Goal: Communication & Community: Connect with others

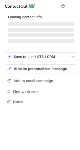
scroll to position [97, 80]
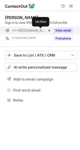
click at [48, 30] on div at bounding box center [49, 31] width 2 height 2
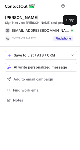
click at [41, 30] on span "garywiedemeier@gmail.com" at bounding box center [40, 30] width 57 height 5
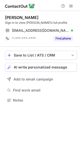
click at [31, 72] on div "Save to List / ATS / CRM List Select Lever Connect Greenhouse Connect Salesforc…" at bounding box center [41, 77] width 72 height 61
click at [34, 68] on span "AI write personalized message" at bounding box center [40, 67] width 53 height 4
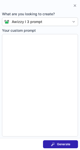
type textarea "**********"
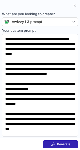
click at [53, 145] on span at bounding box center [53, 144] width 4 height 4
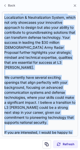
scroll to position [165, 0]
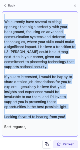
drag, startPoint x: 4, startPoint y: 45, endPoint x: 45, endPoint y: 110, distance: 77.0
click at [45, 110] on div "Subject: Exciting Opportunities at L3 Harris** Body: ** Hi Gary, I hope this me…" at bounding box center [40, 74] width 76 height 125
copy div "Hi Gary, I hope this message finds you well. I recently came across your impres…"
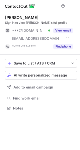
scroll to position [105, 80]
click at [57, 75] on span "AI write personalized message" at bounding box center [40, 75] width 53 height 4
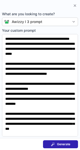
click at [61, 143] on span "Generate" at bounding box center [63, 144] width 13 height 4
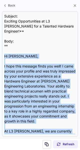
scroll to position [90, 0]
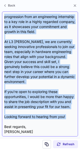
drag, startPoint x: 4, startPoint y: 51, endPoint x: 46, endPoint y: 116, distance: 77.5
click at [46, 116] on div "Subject: Exciting Opportunities at L3 Harris for a Talented Hardware Engineer!*…" at bounding box center [40, 74] width 76 height 125
copy div "Hi Daniel, I hope this message finds you well! I came across your profile and w…"
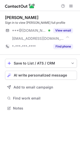
scroll to position [105, 80]
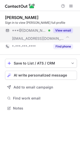
click at [60, 31] on button "View email" at bounding box center [63, 30] width 20 height 5
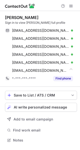
scroll to position [137, 80]
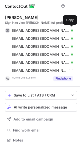
click at [60, 31] on div "toyaluvsavan331@gmail.com Verified" at bounding box center [42, 30] width 61 height 5
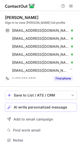
click at [42, 107] on span "AI write personalized message" at bounding box center [40, 107] width 53 height 4
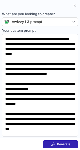
click at [66, 144] on span "Generate" at bounding box center [63, 144] width 13 height 4
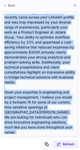
scroll to position [105, 0]
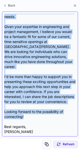
drag, startPoint x: 5, startPoint y: 36, endPoint x: 29, endPoint y: 111, distance: 79.0
click at [29, 111] on div "Subject: Exciting Opportunities at L3 Harris Body: Hi Cameron, I hope this mess…" at bounding box center [40, 74] width 72 height 121
copy div "Hi Cameron, I hope this message finds you well! I recently came across your Lin…"
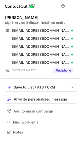
scroll to position [129, 80]
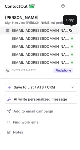
click at [37, 32] on span "[EMAIL_ADDRESS][DOMAIN_NAME]" at bounding box center [40, 30] width 57 height 5
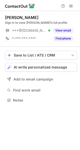
scroll to position [97, 80]
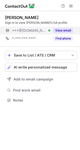
click at [67, 33] on button "View email" at bounding box center [63, 30] width 20 height 5
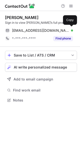
click at [67, 33] on div "aeronauticsrobotics@gmail.com Verified Copy" at bounding box center [39, 31] width 68 height 8
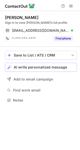
click at [49, 70] on button "AI write personalized message" at bounding box center [41, 67] width 72 height 9
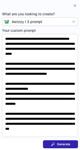
click at [63, 142] on span "Generate" at bounding box center [63, 144] width 13 height 4
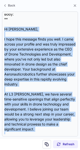
scroll to position [75, 0]
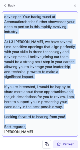
drag, startPoint x: 5, startPoint y: 46, endPoint x: 34, endPoint y: 121, distance: 80.2
click at [34, 121] on div "Subject: Exciting Opportunities at L3 Harris** Body: ** Hi Shawn, I hope this m…" at bounding box center [40, 74] width 72 height 121
copy div "Hi Shawn, I hope this message finds you well. I came across your profile and wa…"
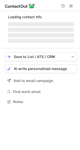
scroll to position [97, 80]
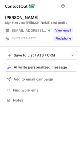
click at [67, 68] on div "AI write personalized message" at bounding box center [44, 67] width 61 height 4
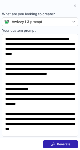
click at [71, 144] on button "Generate" at bounding box center [60, 144] width 35 height 8
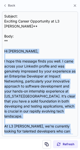
scroll to position [105, 0]
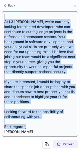
drag, startPoint x: 3, startPoint y: 47, endPoint x: 48, endPoint y: 122, distance: 86.7
click at [48, 122] on div "Subject: Exciting Career Opportunity at L3 Harris** Body: ** Hi John, I hope th…" at bounding box center [40, 74] width 76 height 125
copy div "Hi John, I hope this message finds you well. I came across your LinkedIn profil…"
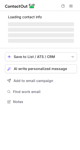
scroll to position [105, 80]
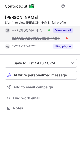
click at [60, 30] on button "View email" at bounding box center [63, 30] width 20 height 5
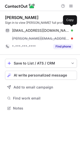
click at [60, 30] on div "reedathome@yahoo.com Verified" at bounding box center [42, 30] width 61 height 5
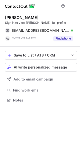
scroll to position [97, 80]
click at [55, 68] on span "AI write personalized message" at bounding box center [40, 67] width 53 height 4
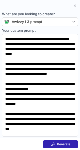
click at [54, 145] on span at bounding box center [53, 144] width 4 height 4
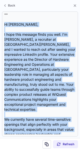
scroll to position [115, 0]
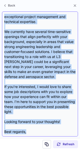
drag, startPoint x: 4, startPoint y: 47, endPoint x: 41, endPoint y: 121, distance: 82.6
click at [41, 121] on div "Subject: Exciting Opportunities at L3 Harris** Body: ** Hi Chris, I hope this m…" at bounding box center [40, 74] width 76 height 125
copy div "Hi Chris, I hope this message finds you well. I'm Ashley, a recruiter at L3 Har…"
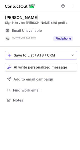
scroll to position [97, 80]
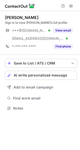
scroll to position [105, 80]
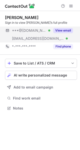
click at [63, 30] on button "View email" at bounding box center [63, 30] width 20 height 5
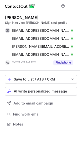
scroll to position [121, 80]
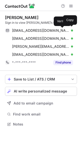
click at [71, 30] on div at bounding box center [72, 31] width 2 height 2
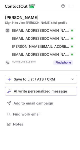
click at [41, 90] on span "AI write personalized message" at bounding box center [40, 91] width 53 height 4
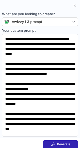
click at [53, 142] on button "Generate" at bounding box center [60, 144] width 35 height 8
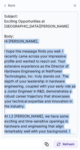
scroll to position [70, 0]
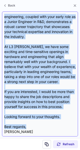
drag, startPoint x: 5, startPoint y: 36, endPoint x: 31, endPoint y: 120, distance: 88.4
click at [31, 120] on div "Subject: Exciting Opportunities at L3 Harris Body: Hi Nick, I hope this message…" at bounding box center [40, 74] width 72 height 121
copy div "Hi Nick, I hope this message finds you well. I recently came across your impres…"
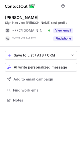
scroll to position [97, 80]
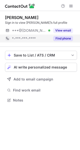
click at [55, 35] on div "Find phone" at bounding box center [61, 39] width 23 height 8
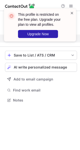
click at [73, 13] on span at bounding box center [72, 13] width 4 height 5
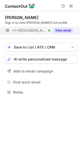
click at [58, 29] on button "View email" at bounding box center [63, 30] width 20 height 5
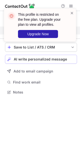
click at [18, 58] on span "AI write personalized message" at bounding box center [40, 59] width 53 height 4
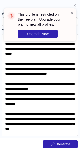
click at [51, 145] on span at bounding box center [53, 144] width 4 height 4
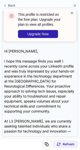
click at [72, 12] on span at bounding box center [72, 13] width 4 height 5
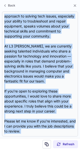
scroll to position [105, 0]
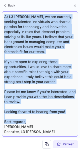
drag, startPoint x: 5, startPoint y: 52, endPoint x: 33, endPoint y: 123, distance: 75.8
click at [33, 123] on div "Subject: Exciting Career Opportunities at L3 Harris** Body: ** Hi Navid, I hope…" at bounding box center [40, 74] width 72 height 121
copy div "Hi Navid, I hope this message finds you well! I recently came across your Linke…"
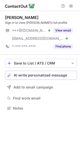
scroll to position [105, 80]
click at [26, 76] on span "AI write personalized message" at bounding box center [40, 75] width 53 height 4
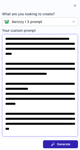
scroll to position [37, 0]
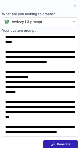
click at [70, 144] on span "Generate" at bounding box center [63, 144] width 13 height 4
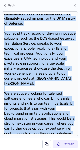
scroll to position [160, 0]
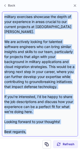
drag, startPoint x: 4, startPoint y: 52, endPoint x: 48, endPoint y: 123, distance: 83.6
click at [48, 123] on div "Subject: Exciting Career Opportunities at L3 Harris** Body: ** Hi {Candidate's …" at bounding box center [40, 74] width 72 height 121
copy div "Hi {Candidate's Name}, I hope this message finds you well. My name is Ashley, a…"
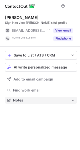
scroll to position [97, 80]
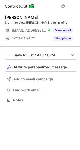
click at [30, 72] on div "Save to List / ATS / CRM List Select Lever Connect Greenhouse Connect Salesforc…" at bounding box center [41, 77] width 72 height 61
click at [29, 68] on span "AI write personalized message" at bounding box center [40, 67] width 53 height 4
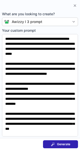
click at [50, 145] on button "Generate" at bounding box center [60, 144] width 35 height 8
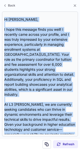
scroll to position [140, 0]
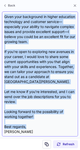
drag, startPoint x: 4, startPoint y: 51, endPoint x: 32, endPoint y: 122, distance: 76.2
click at [32, 122] on div "Subject: Exciting Opportunities at L3 [PERSON_NAME] for You!** Body: ** Hi [PER…" at bounding box center [40, 74] width 76 height 125
copy div "Lo Ipsu, D sita cons adipisc elits doe temp! I utlabore etdo magnaa enim admini…"
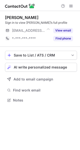
scroll to position [97, 80]
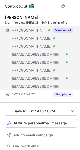
scroll to position [153, 77]
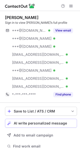
click at [57, 120] on button "AI write personalized message" at bounding box center [41, 123] width 72 height 9
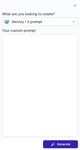
type textarea "**********"
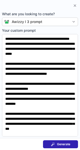
click at [61, 143] on span "Generate" at bounding box center [63, 144] width 13 height 4
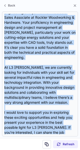
scroll to position [115, 0]
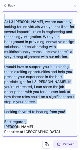
drag, startPoint x: 4, startPoint y: 47, endPoint x: 37, endPoint y: 124, distance: 84.2
click at [37, 124] on div "Subject: Exciting Opportunities at L3 Harris** Body: ** Hi Christopher, I hope …" at bounding box center [40, 74] width 76 height 125
copy div "Hi Christopher, I hope this message finds you well. I recently came across your…"
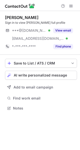
scroll to position [105, 80]
click at [59, 75] on span "AI write personalized message" at bounding box center [40, 75] width 53 height 4
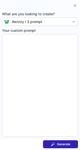
type textarea "**********"
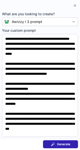
click at [61, 140] on button "Generate" at bounding box center [60, 144] width 35 height 8
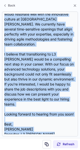
scroll to position [130, 0]
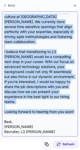
drag, startPoint x: 3, startPoint y: 47, endPoint x: 36, endPoint y: 116, distance: 76.7
click at [36, 116] on div "Subject: ** Exciting Opportunities at L3 [PERSON_NAME] Body: ** Hi [PERSON_NAME…" at bounding box center [40, 74] width 76 height 125
copy div "Lo Ipsu, D sita cons adipisc elits doe temp. I utlabore etdo magnaa enim admini…"
